Goal: Check status

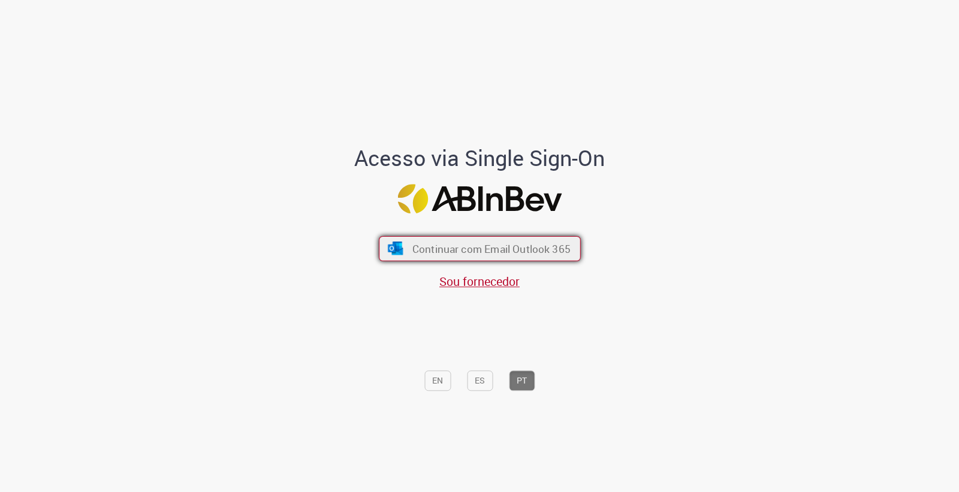
click at [404, 236] on button "Continuar com Email Outlook 365" at bounding box center [480, 248] width 202 height 25
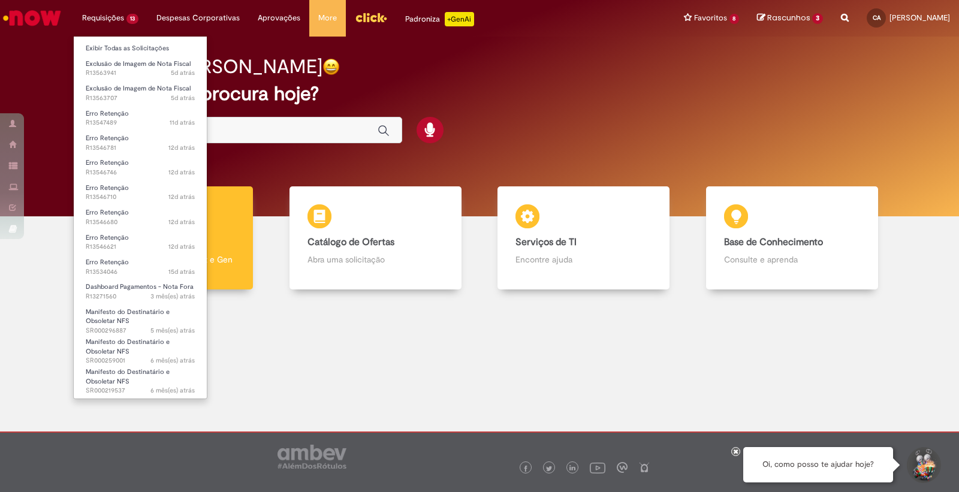
click at [120, 56] on li "Exclusão de Imagem de Nota Fiscal 5d atrás 5 dias atrás R13563941" at bounding box center [140, 67] width 133 height 25
click at [129, 68] on link "Exclusão de Imagem de Nota Fiscal 5d atrás 5 dias atrás R13563941" at bounding box center [140, 69] width 133 height 22
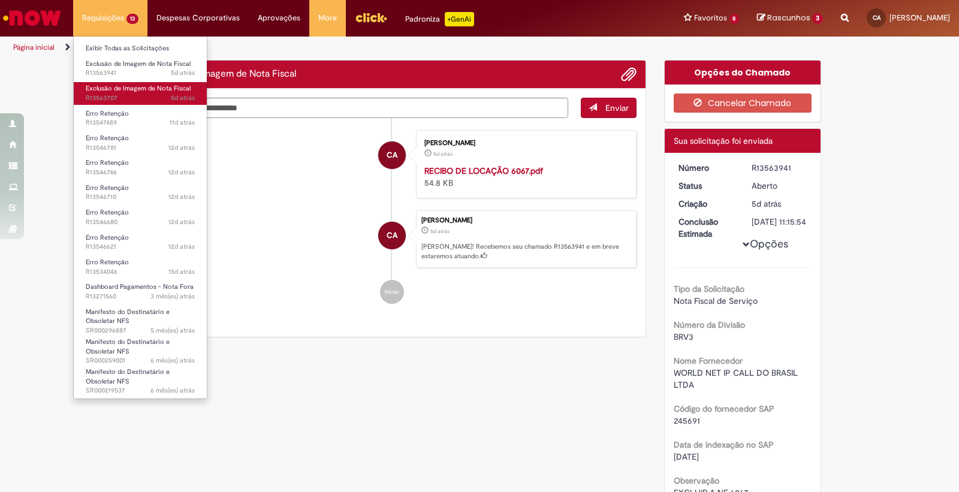
click at [147, 89] on span "Exclusão de Imagem de Nota Fiscal" at bounding box center [138, 88] width 105 height 9
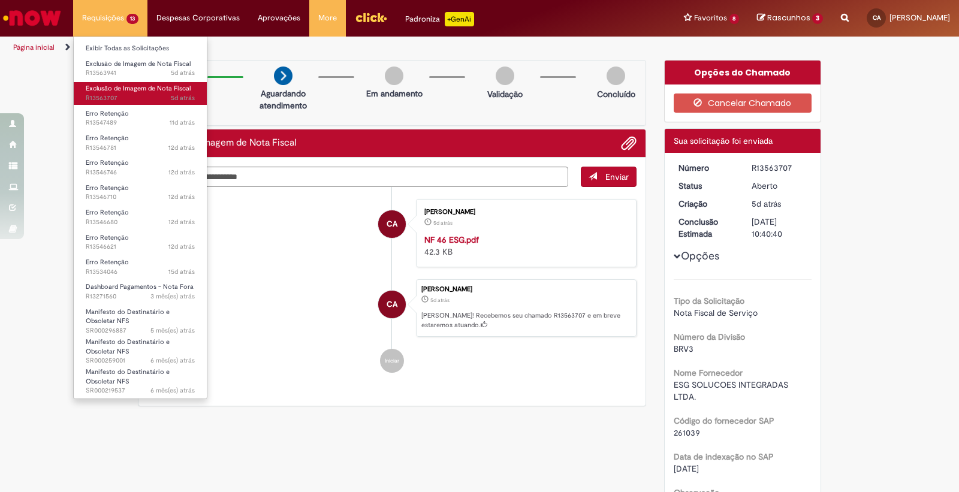
click at [113, 93] on span "5d atrás 5 dias atrás R13563707" at bounding box center [140, 98] width 109 height 10
click at [104, 22] on li "Requisições 13 Exibir Todas as Solicitações Exclusão de Imagem de Nota Fiscal 5…" at bounding box center [110, 18] width 74 height 36
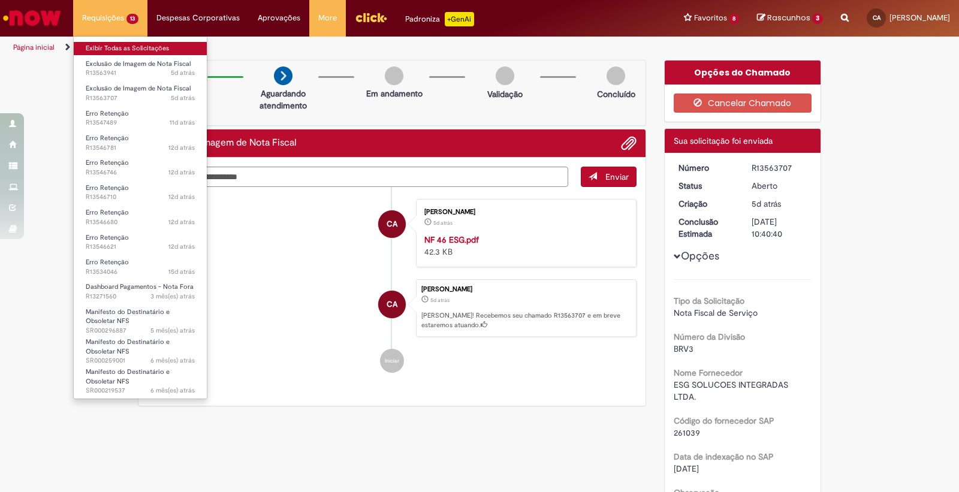
click at [118, 51] on link "Exibir Todas as Solicitações" at bounding box center [140, 48] width 133 height 13
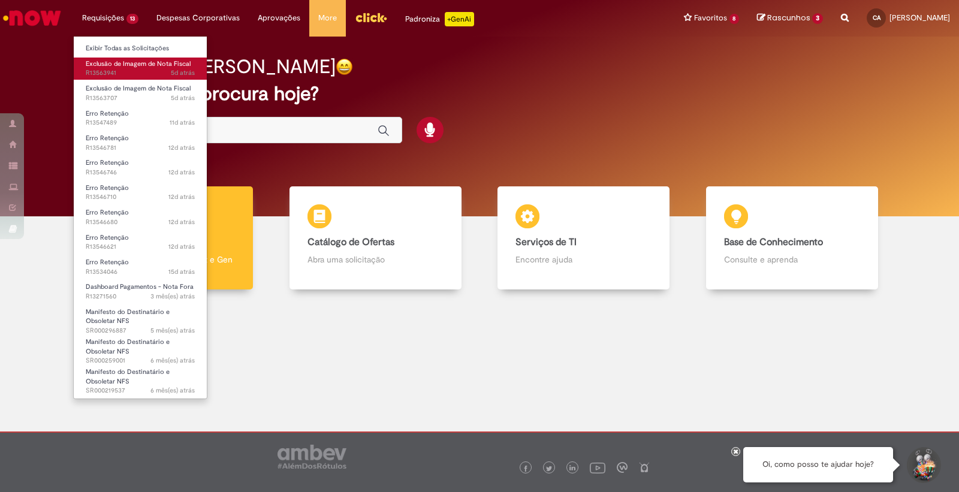
click at [114, 60] on span "Exclusão de Imagem de Nota Fiscal" at bounding box center [138, 63] width 105 height 9
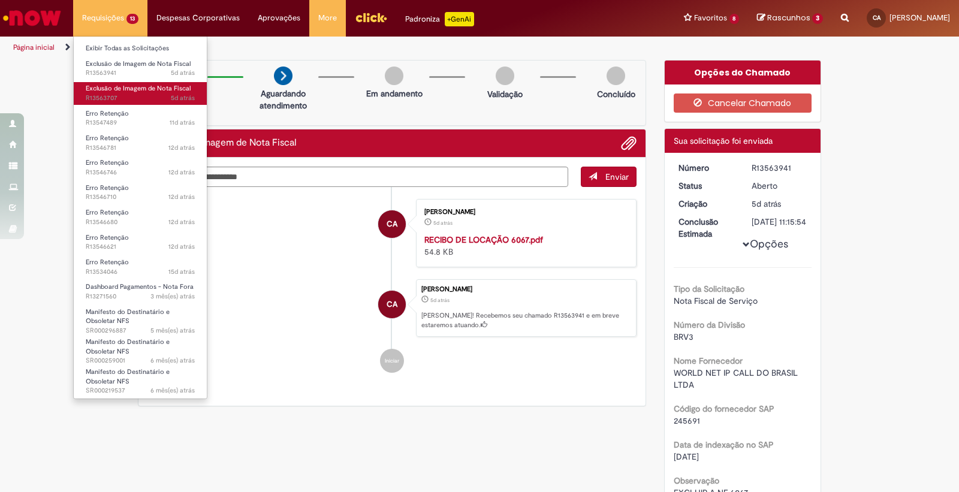
click at [111, 89] on span "Exclusão de Imagem de Nota Fiscal" at bounding box center [138, 88] width 105 height 9
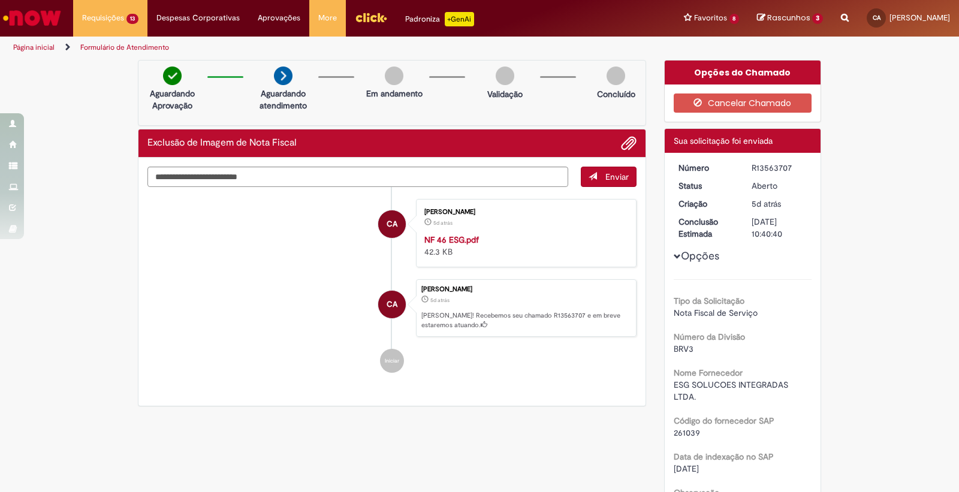
click at [462, 237] on strong "NF 46 ESG.pdf" at bounding box center [451, 239] width 55 height 11
click at [625, 150] on span "Adicionar anexos" at bounding box center [628, 144] width 14 height 14
click at [626, 141] on span "Adicionar anexos" at bounding box center [628, 144] width 14 height 14
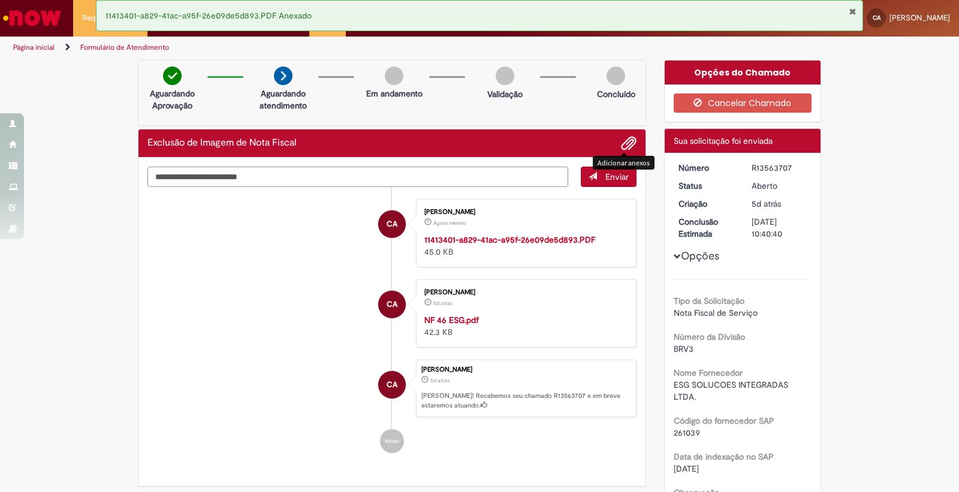
click at [213, 176] on textarea "Digite sua mensagem aqui..." at bounding box center [357, 177] width 421 height 20
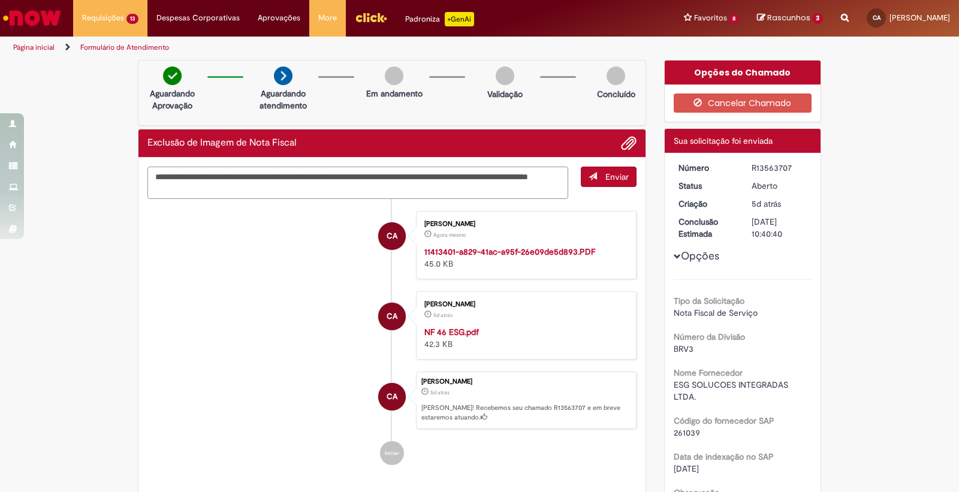
type textarea "**********"
